Goal: Navigation & Orientation: Find specific page/section

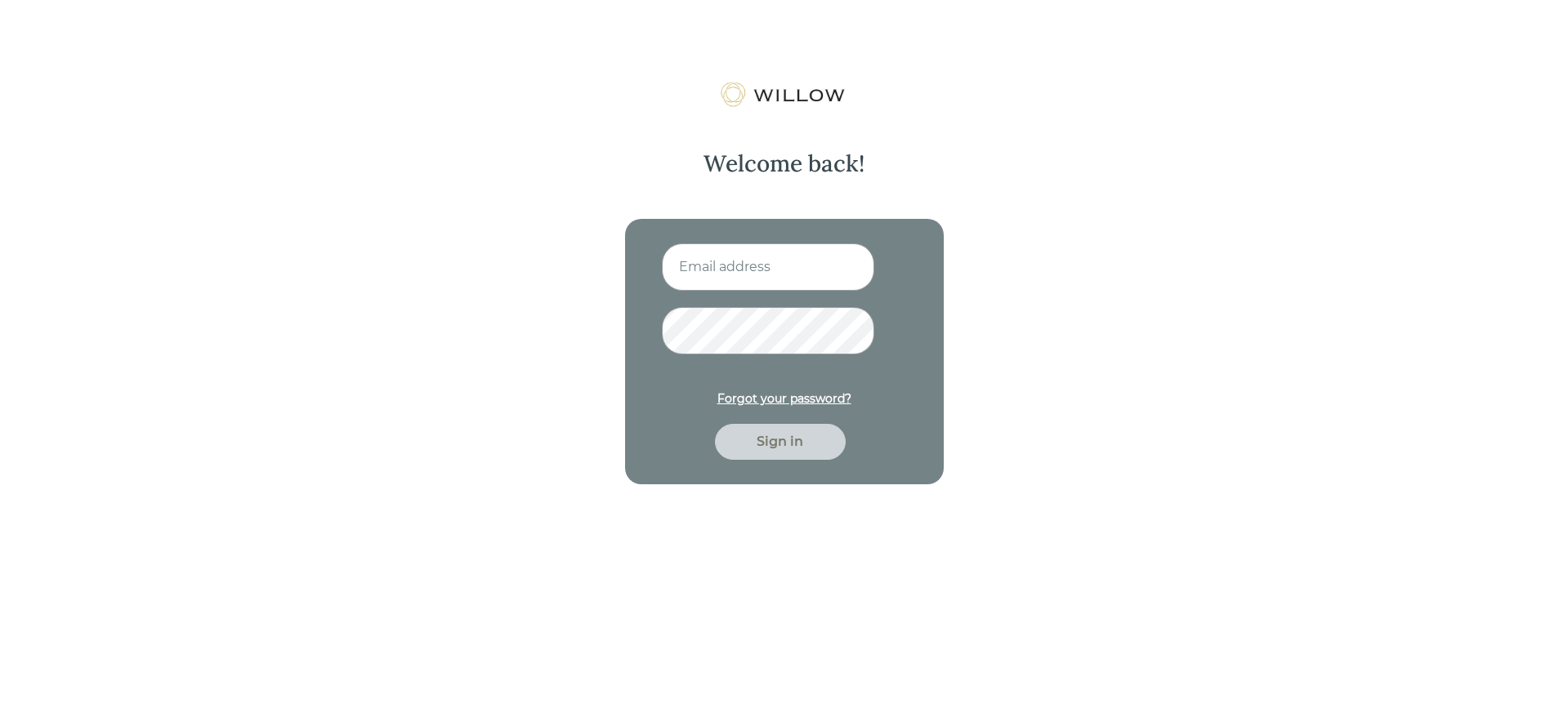
click at [729, 269] on input at bounding box center [768, 267] width 213 height 48
type input "[PERSON_NAME][EMAIL_ADDRESS][DOMAIN_NAME]"
click at [767, 437] on div "Sign in" at bounding box center [781, 441] width 93 height 20
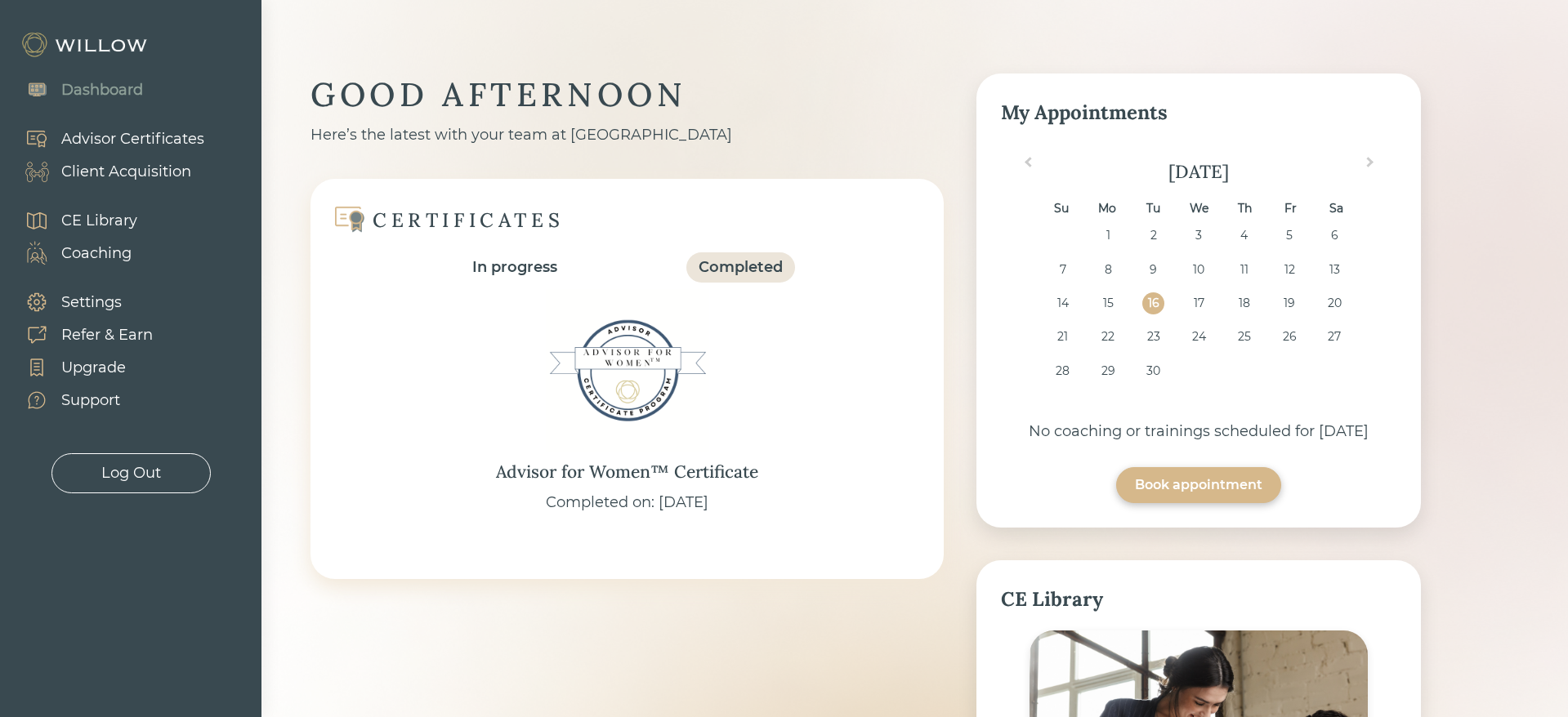
click at [141, 170] on div "Client Acquisition" at bounding box center [126, 172] width 130 height 22
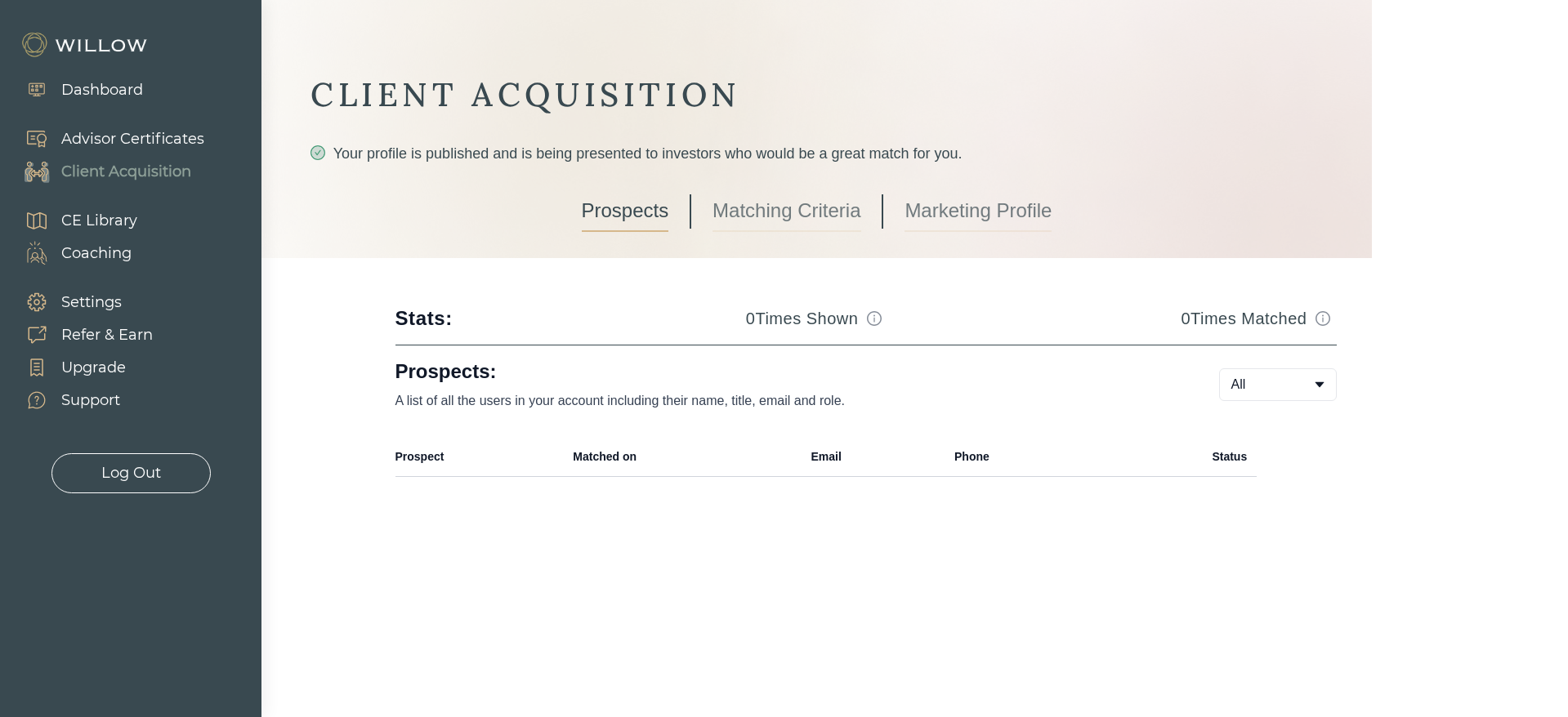
click at [773, 219] on link "Matching Criteria" at bounding box center [786, 211] width 148 height 41
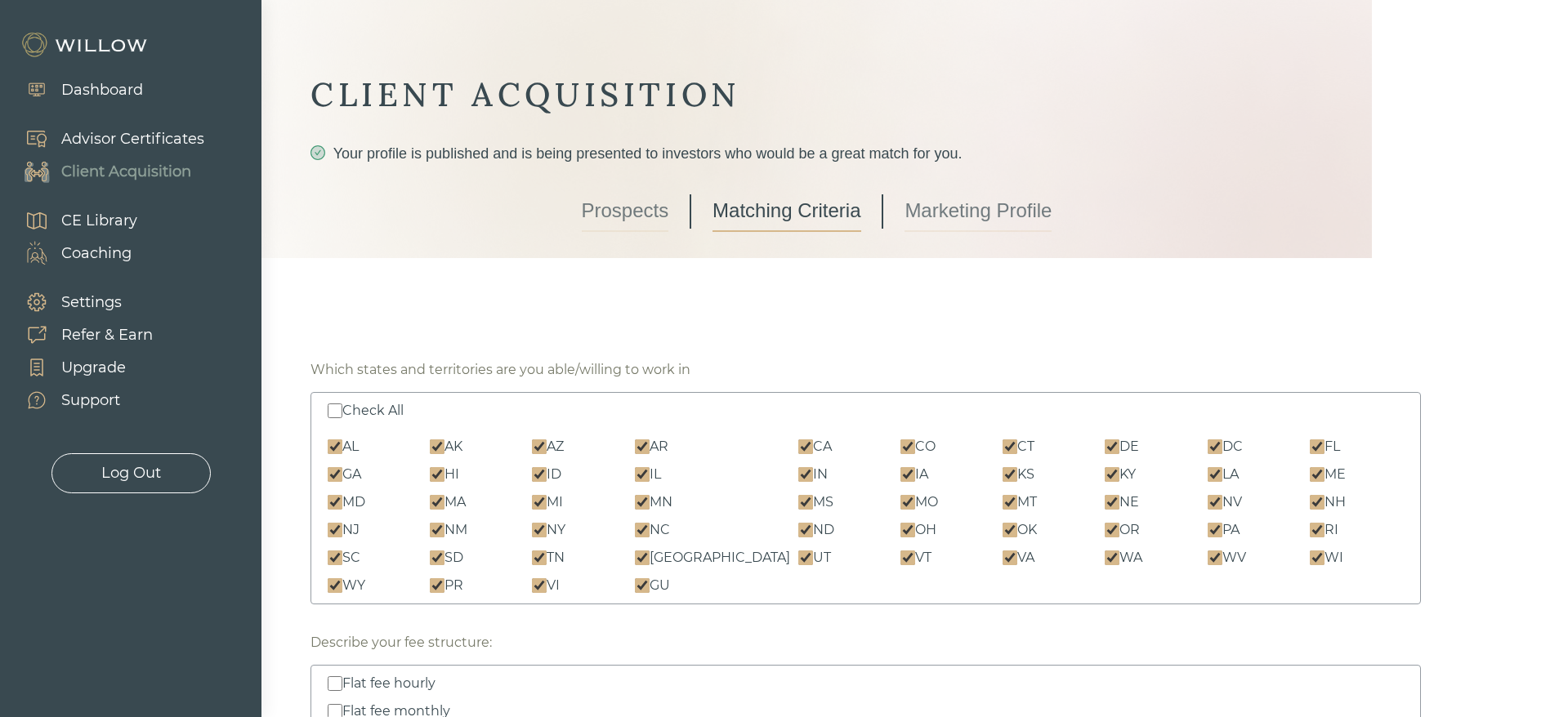
click at [628, 206] on link "Prospects" at bounding box center [625, 211] width 87 height 41
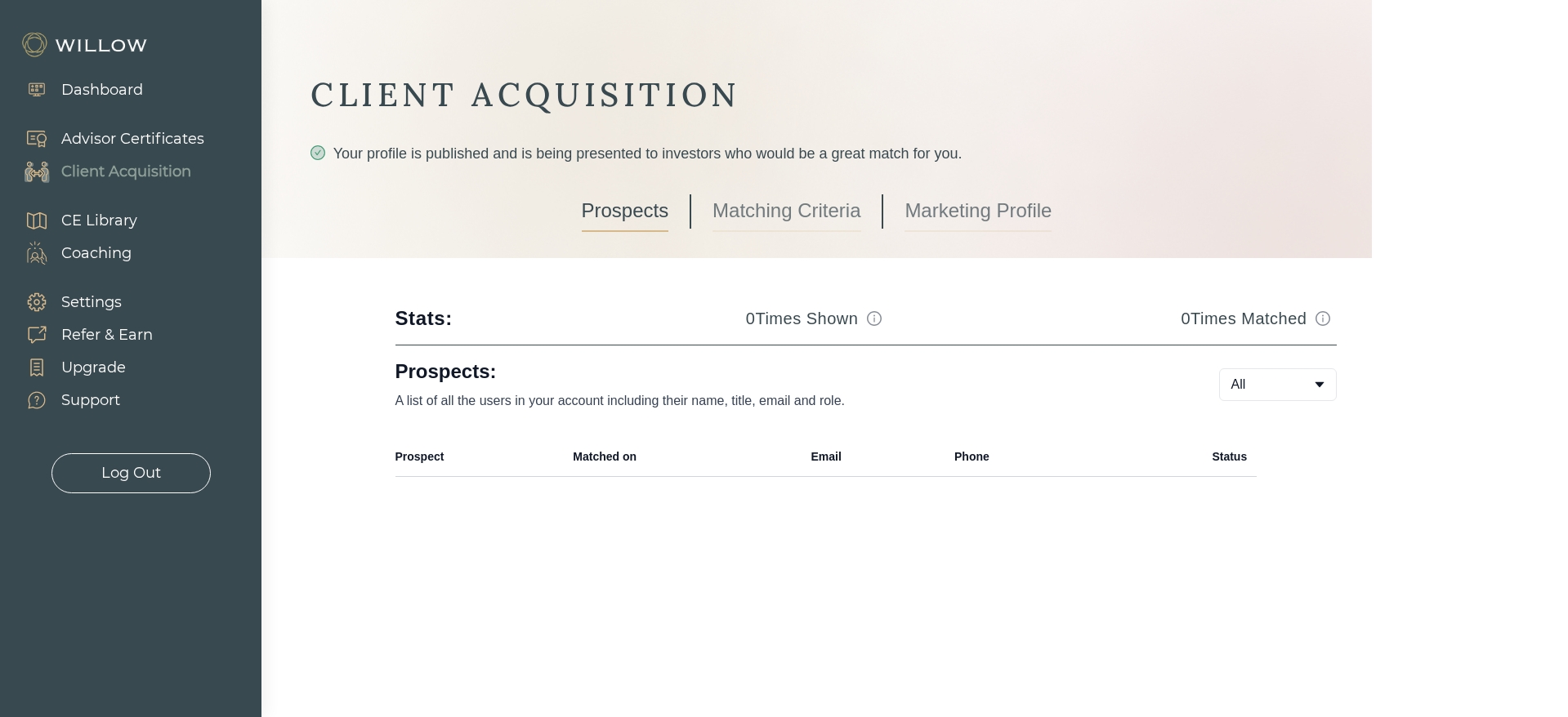
click at [950, 211] on link "Marketing Profile" at bounding box center [978, 211] width 147 height 41
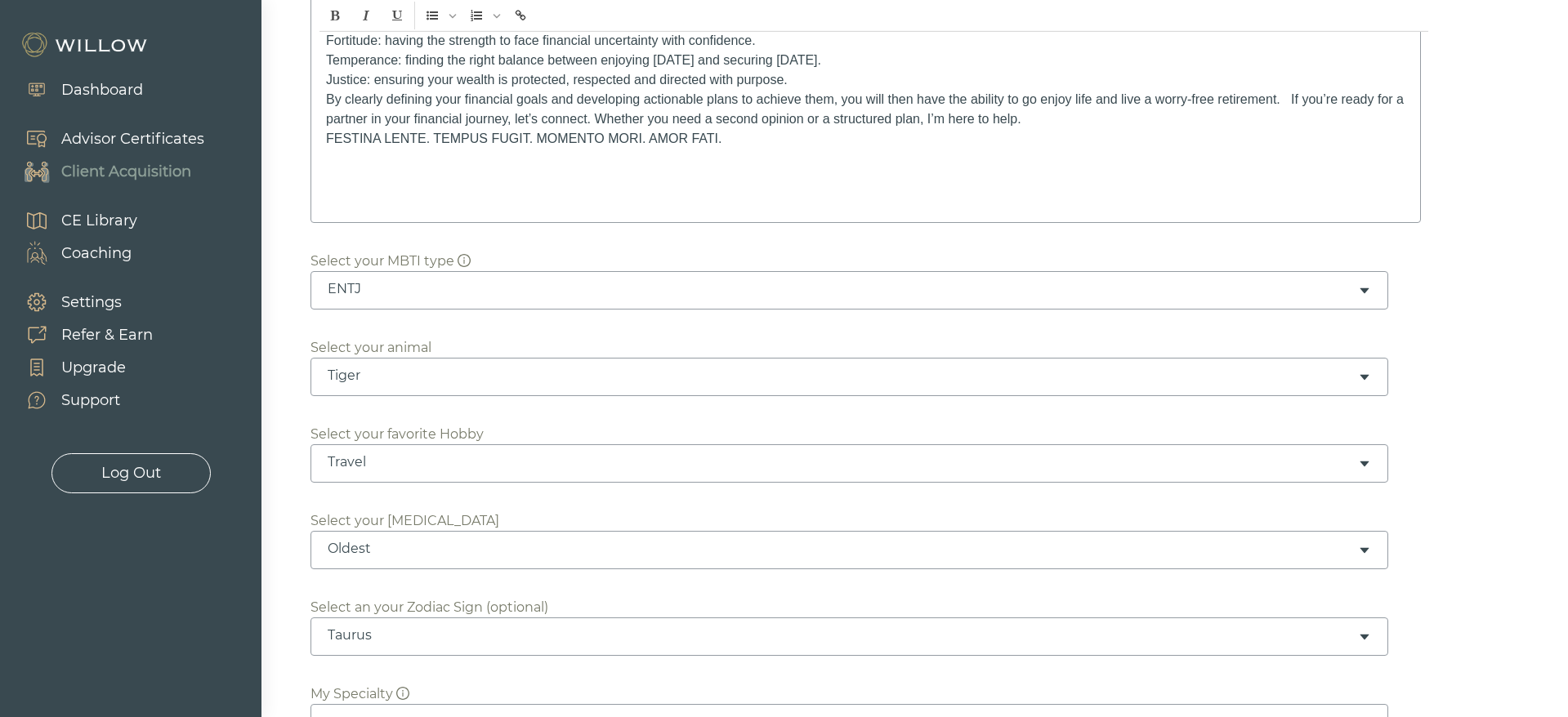
scroll to position [602, 0]
click at [464, 262] on icon "info-circle" at bounding box center [463, 261] width 13 height 13
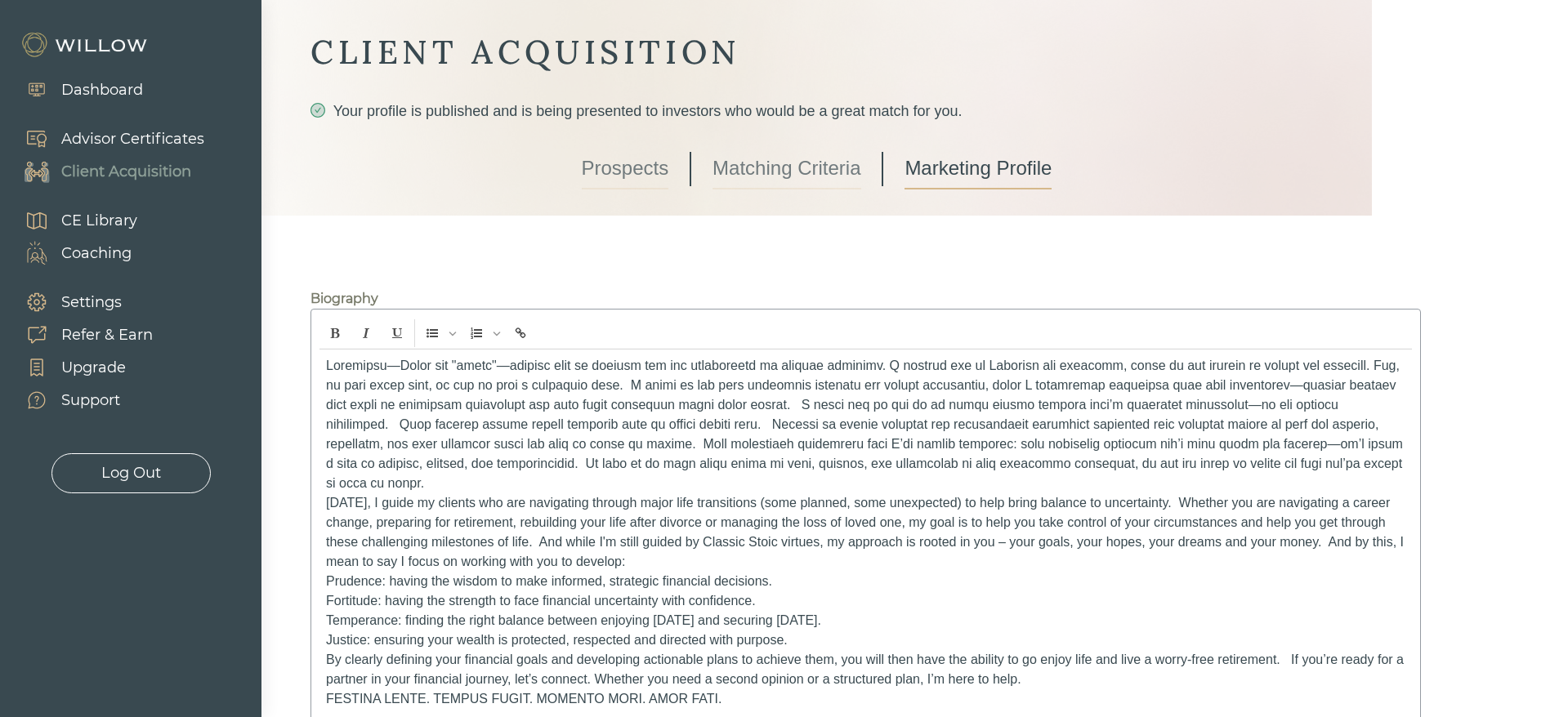
scroll to position [0, 0]
